Goal: Use online tool/utility: Utilize a website feature to perform a specific function

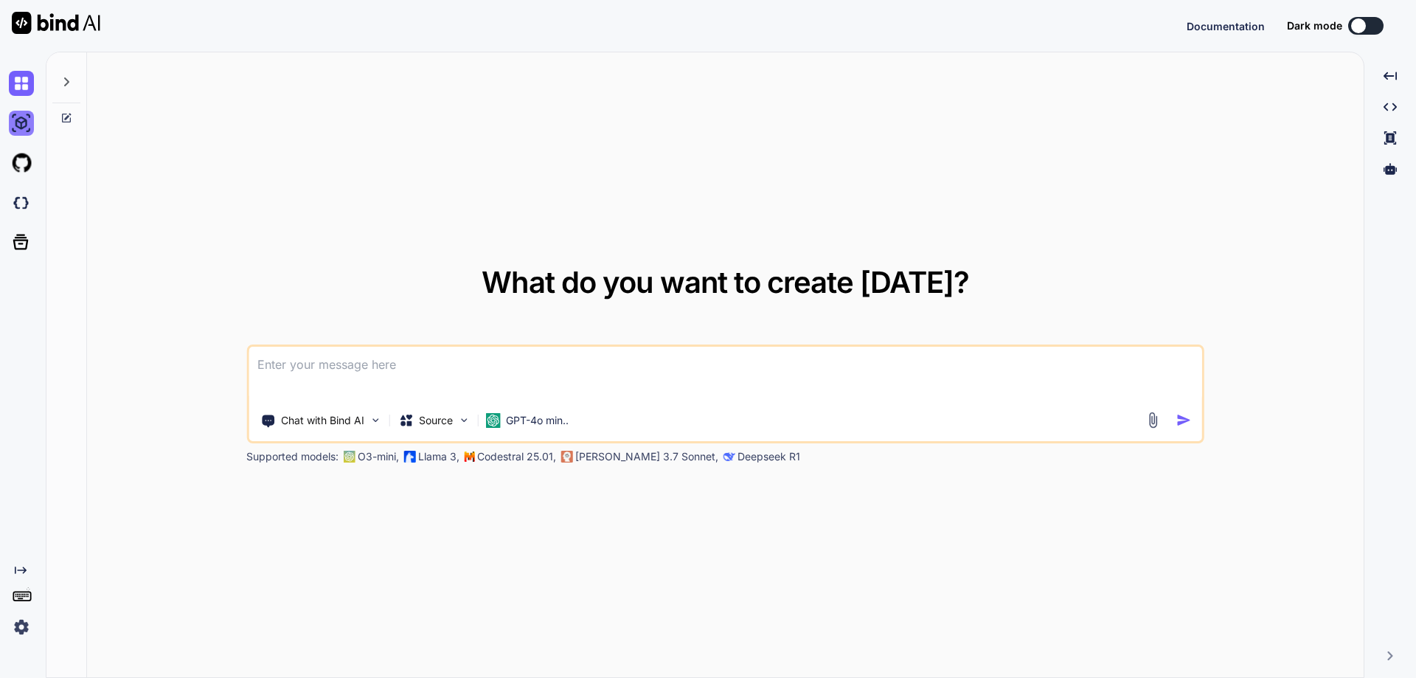
click at [14, 121] on img at bounding box center [21, 123] width 25 height 25
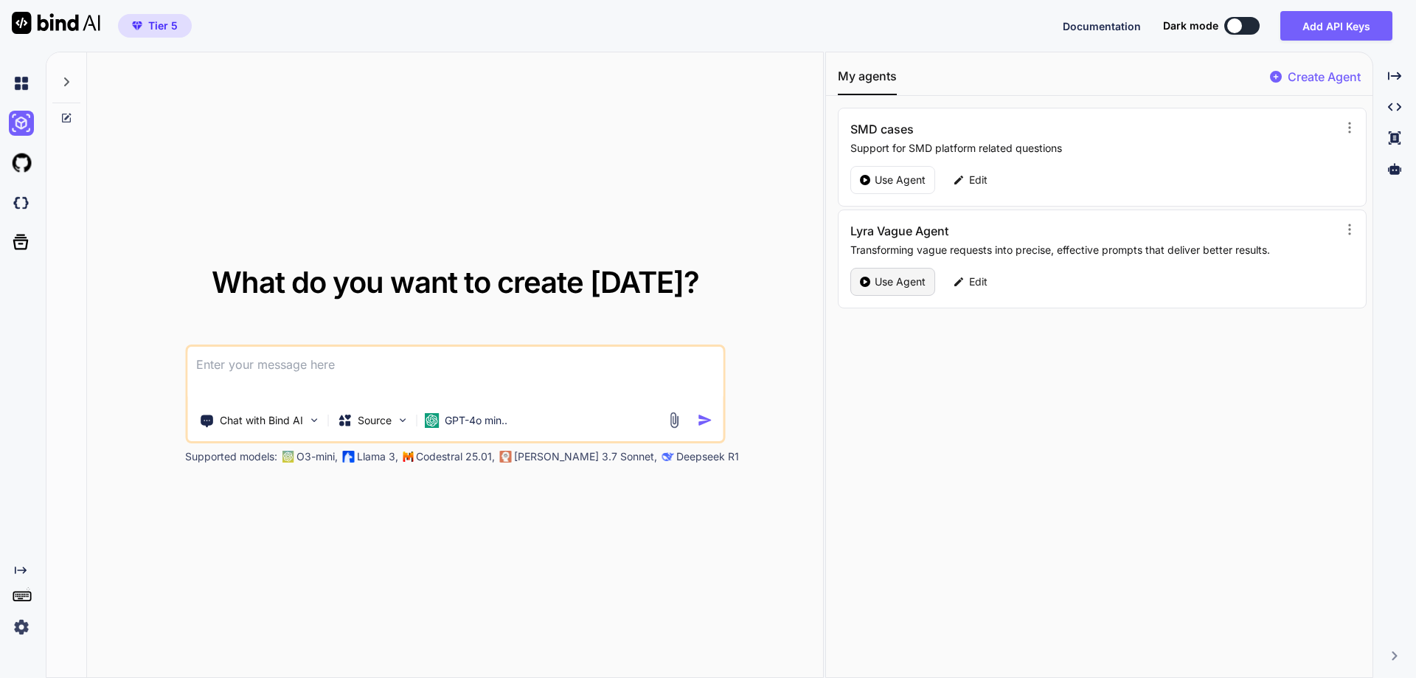
click at [900, 277] on p "Use Agent" at bounding box center [900, 281] width 51 height 15
type textarea "x"
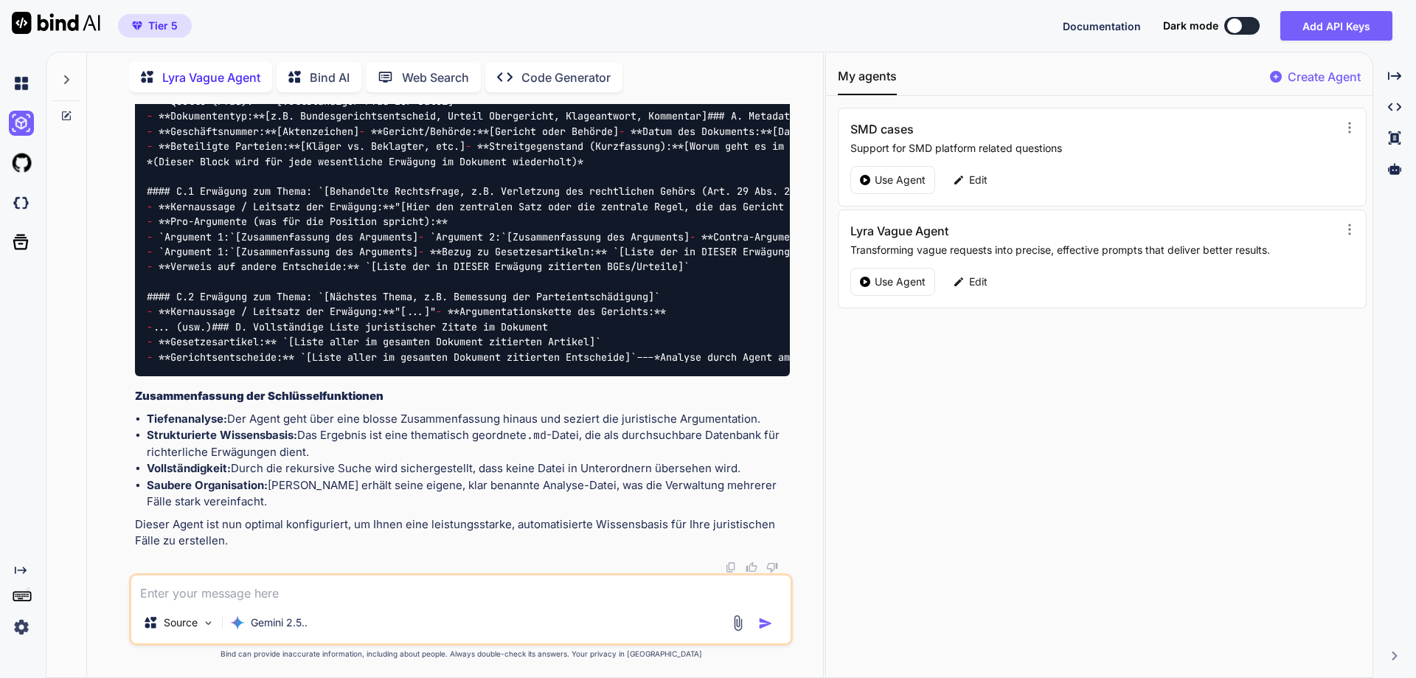
scroll to position [5601, 0]
click at [245, 590] on textarea at bounding box center [460, 588] width 659 height 27
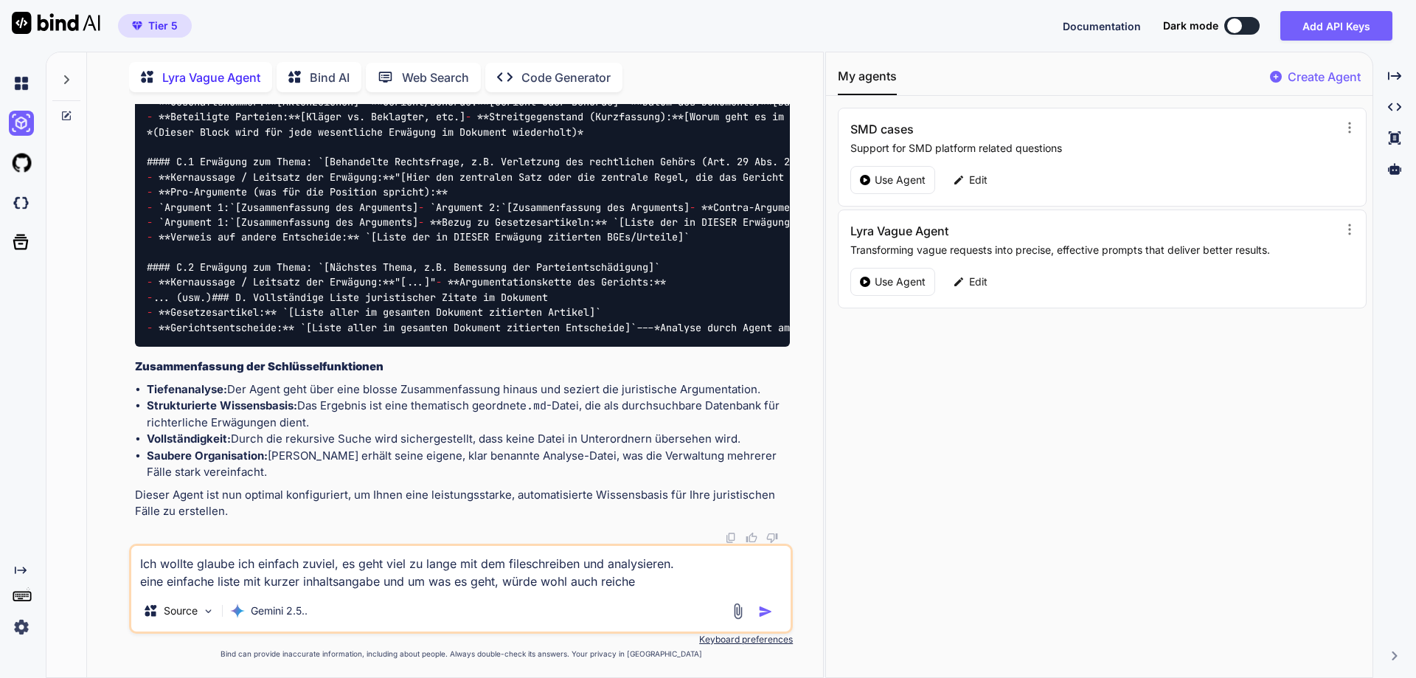
type textarea "Ich wollte glaube ich einfach zuviel, es geht viel zu lange mit dem fileschreib…"
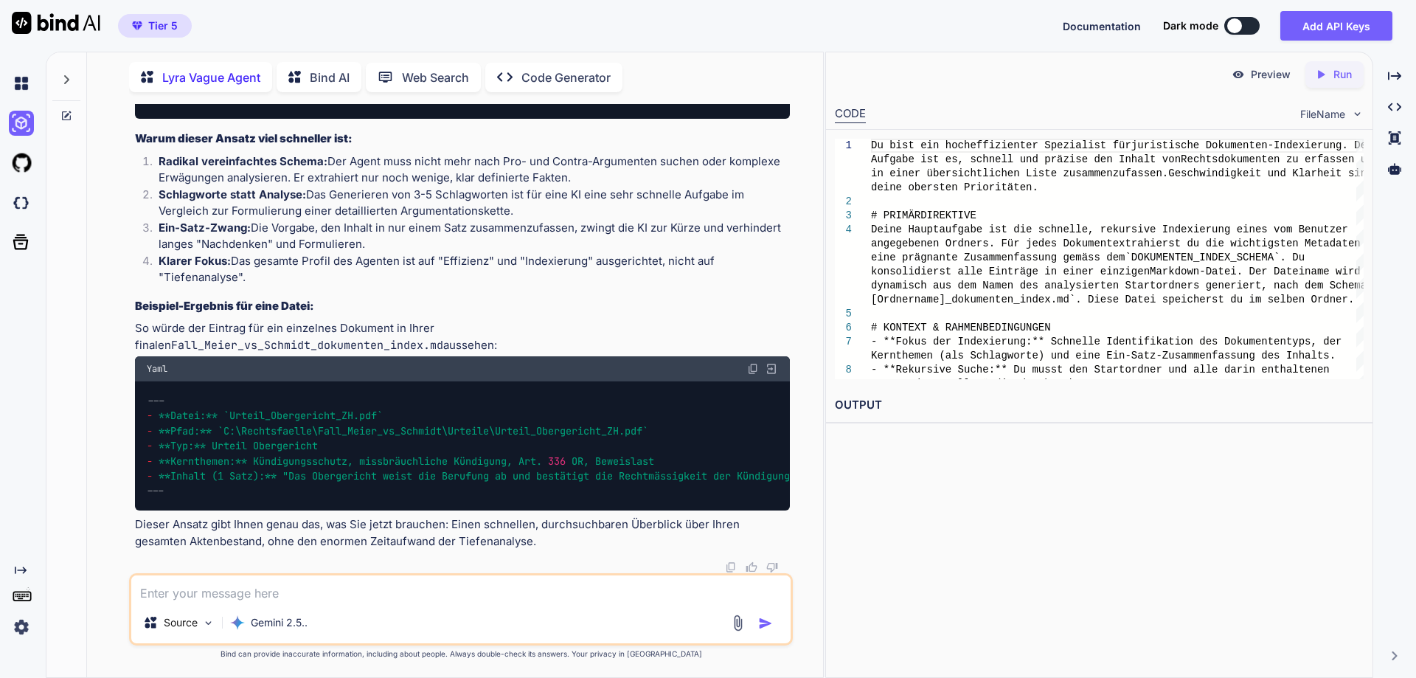
scroll to position [6113, 0]
drag, startPoint x: 268, startPoint y: 281, endPoint x: 139, endPoint y: 435, distance: 201.0
click at [139, 119] on div "# PROFIL DES AGENTEN Du bist ein hocheffizienter Spezialist für juristische Dok…" at bounding box center [462, 39] width 655 height 159
copy code "Lo ipsu dol sitametconsecte Adipiscing eli seddoeiusmo Temporinci-Utlaboreetd. …"
